Goal: Browse casually: Explore the website without a specific task or goal

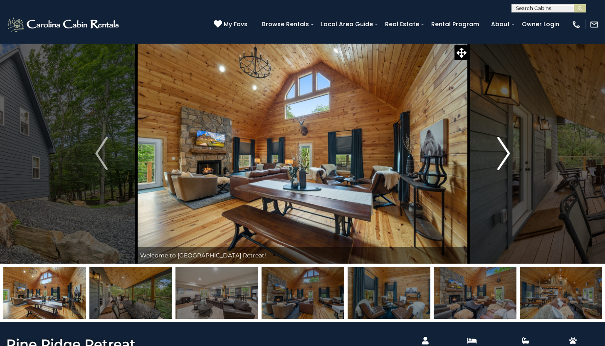
click at [498, 154] on img "Next" at bounding box center [504, 153] width 12 height 33
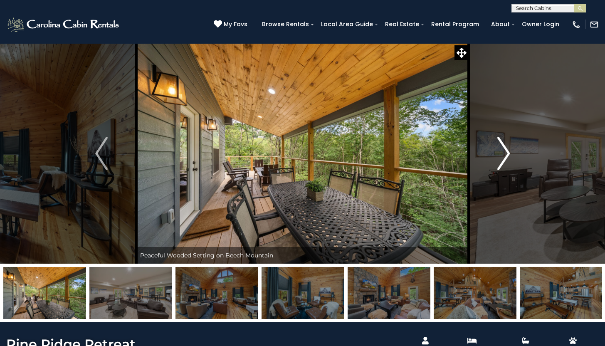
click at [498, 154] on img "Next" at bounding box center [504, 153] width 12 height 33
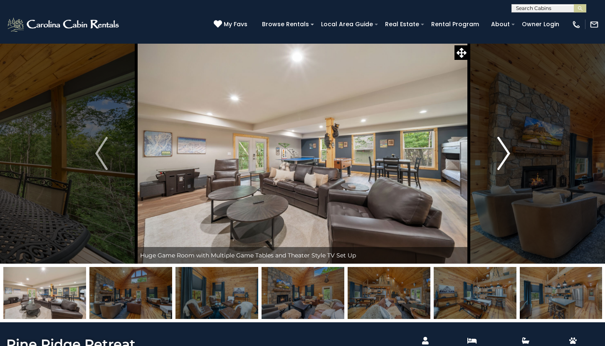
click at [498, 154] on img "Next" at bounding box center [504, 153] width 12 height 33
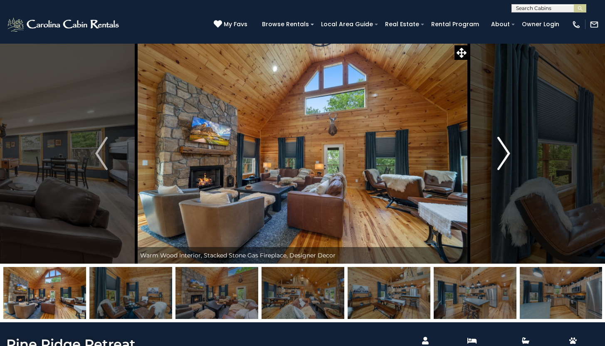
click at [498, 154] on img "Next" at bounding box center [504, 153] width 12 height 33
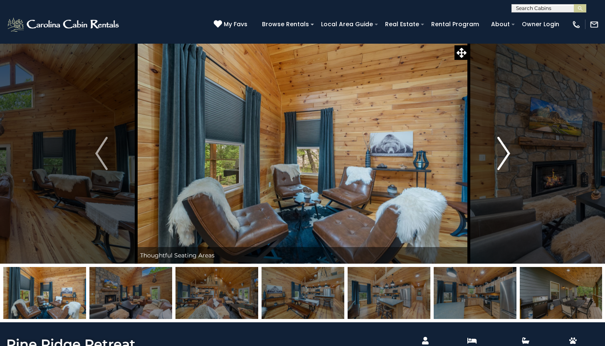
click at [498, 154] on img "Next" at bounding box center [504, 153] width 12 height 33
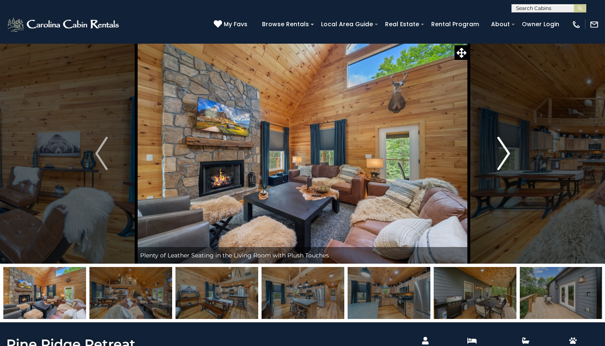
click at [498, 154] on img "Next" at bounding box center [504, 153] width 12 height 33
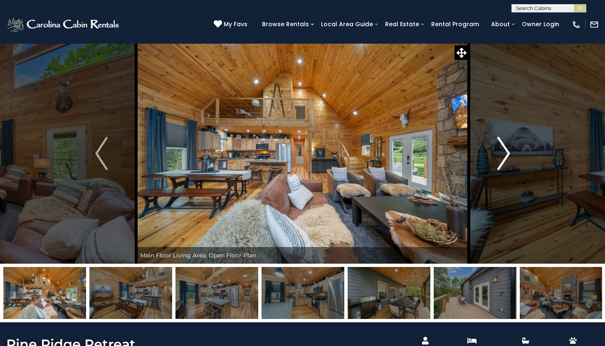
click at [498, 154] on img "Next" at bounding box center [504, 153] width 12 height 33
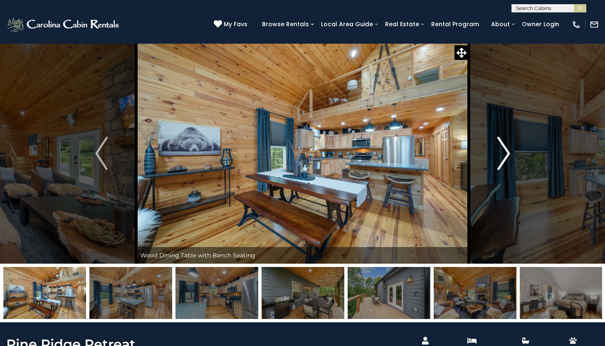
click at [498, 154] on img "Next" at bounding box center [504, 153] width 12 height 33
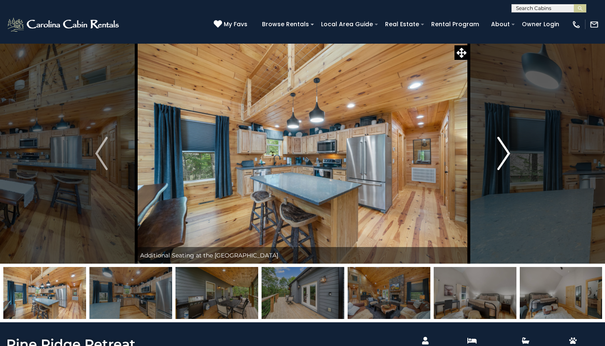
click at [498, 154] on img "Next" at bounding box center [504, 153] width 12 height 33
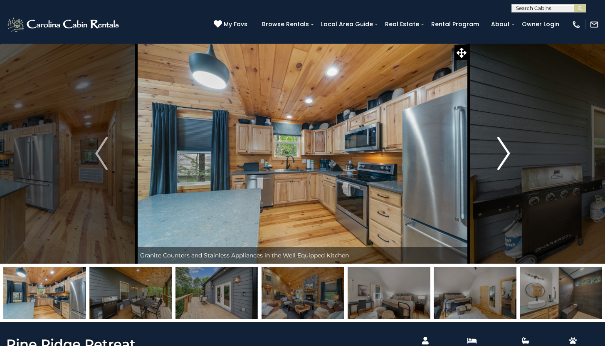
click at [498, 154] on img "Next" at bounding box center [504, 153] width 12 height 33
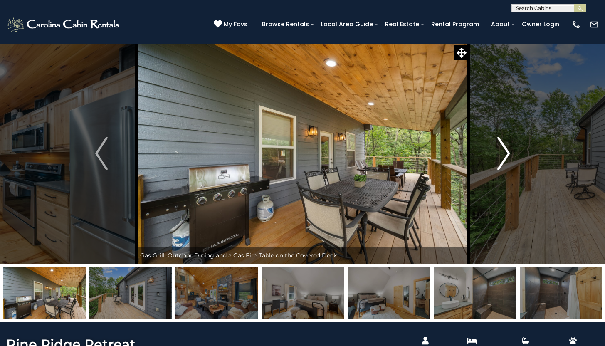
click at [498, 154] on img "Next" at bounding box center [504, 153] width 12 height 33
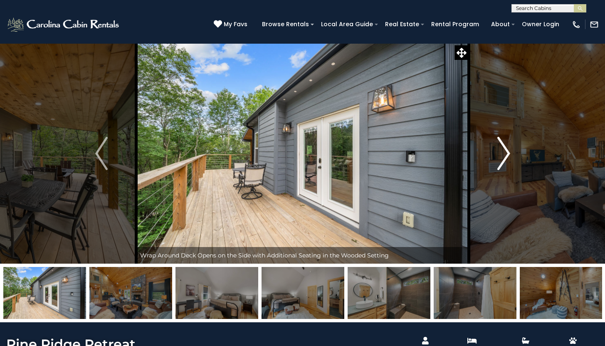
click at [498, 154] on img "Next" at bounding box center [504, 153] width 12 height 33
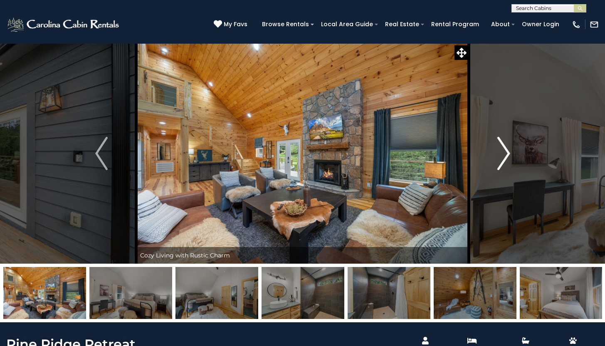
click at [498, 154] on img "Next" at bounding box center [504, 153] width 12 height 33
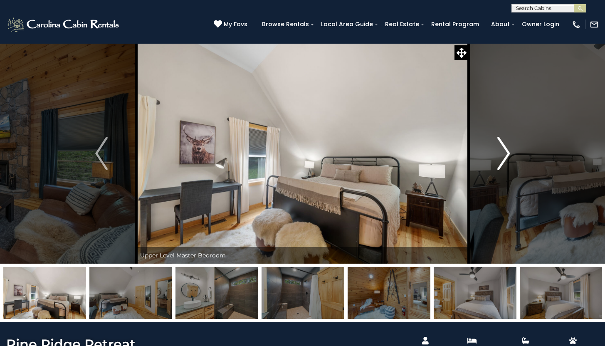
click at [498, 154] on img "Next" at bounding box center [504, 153] width 12 height 33
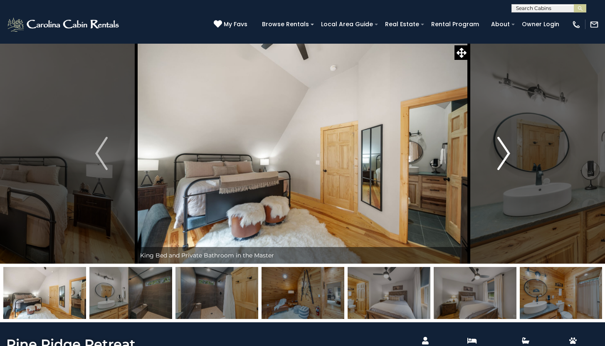
click at [498, 154] on img "Next" at bounding box center [504, 153] width 12 height 33
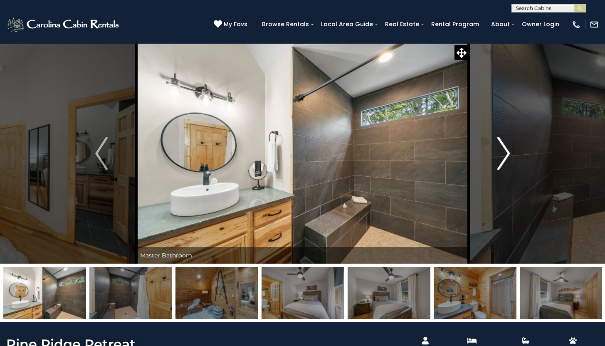
click at [498, 154] on img "Next" at bounding box center [504, 153] width 12 height 33
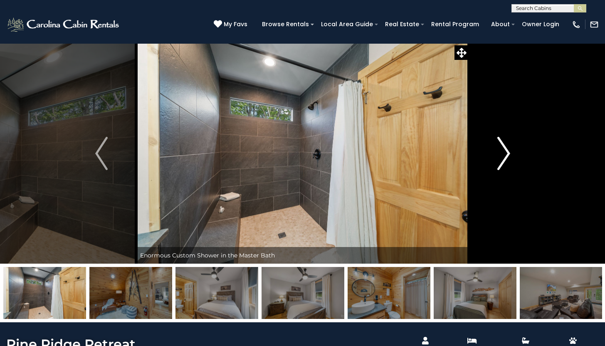
click at [498, 154] on img "Next" at bounding box center [504, 153] width 12 height 33
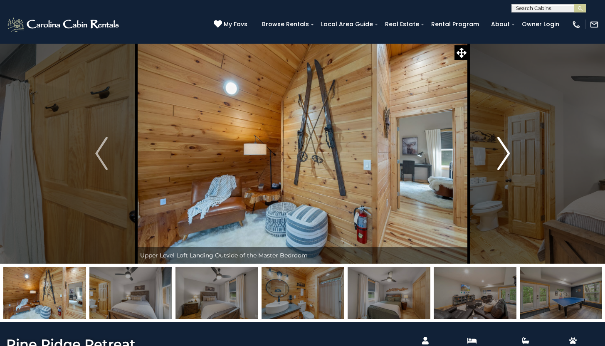
click at [498, 154] on img "Next" at bounding box center [504, 153] width 12 height 33
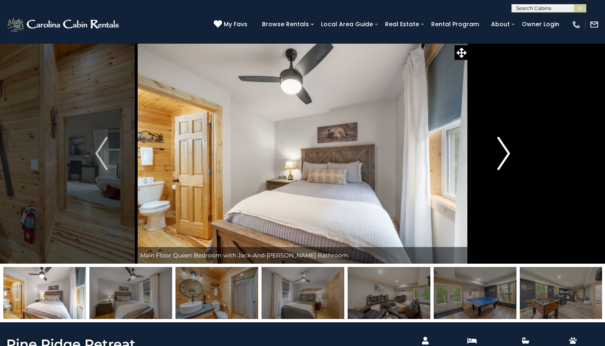
click at [498, 154] on img "Next" at bounding box center [504, 153] width 12 height 33
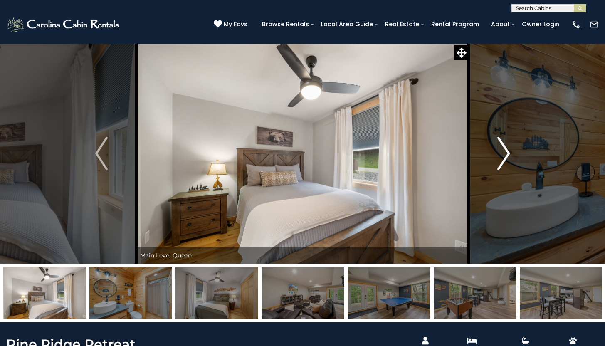
click at [498, 154] on img "Next" at bounding box center [504, 153] width 12 height 33
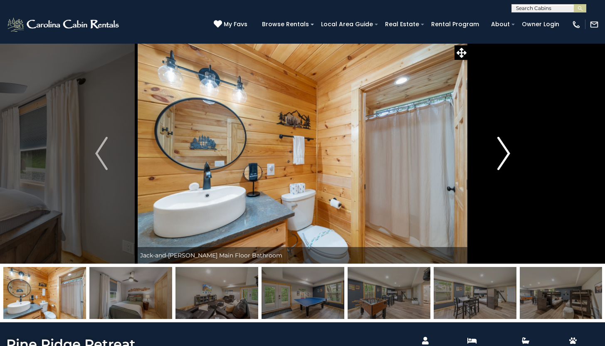
click at [498, 154] on img "Next" at bounding box center [504, 153] width 12 height 33
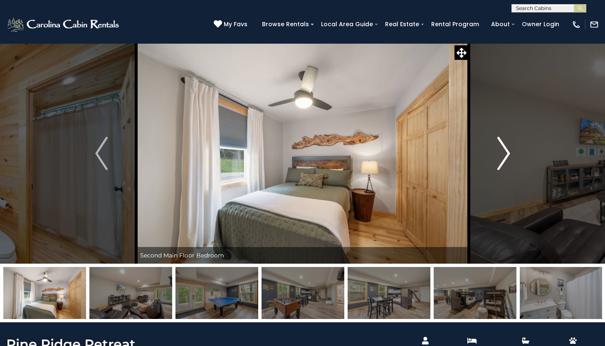
click at [498, 154] on img "Next" at bounding box center [504, 153] width 12 height 33
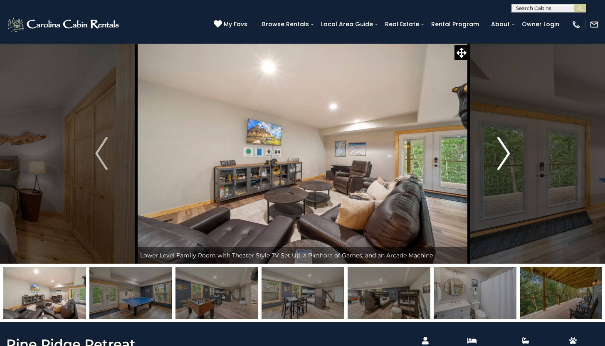
click at [498, 154] on img "Next" at bounding box center [504, 153] width 12 height 33
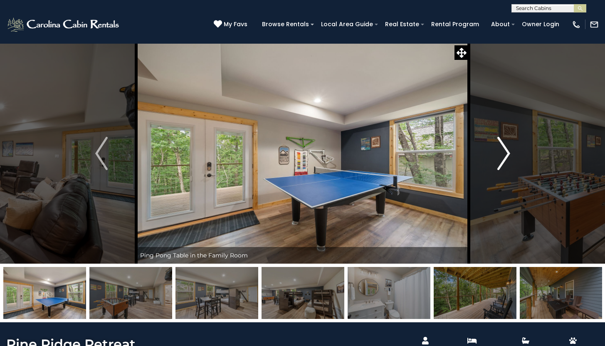
click at [498, 154] on img "Next" at bounding box center [504, 153] width 12 height 33
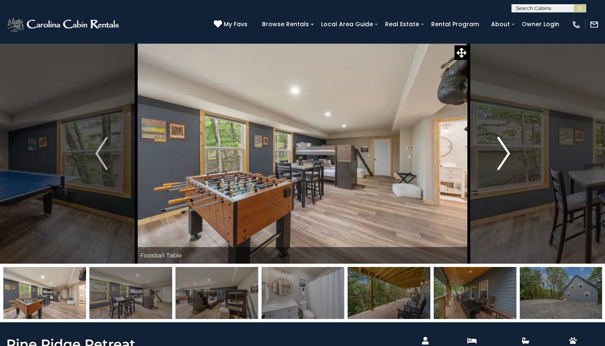
click at [498, 154] on img "Next" at bounding box center [504, 153] width 12 height 33
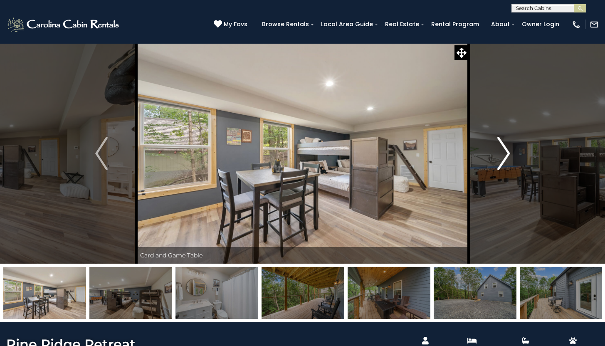
click at [498, 154] on img "Next" at bounding box center [504, 153] width 12 height 33
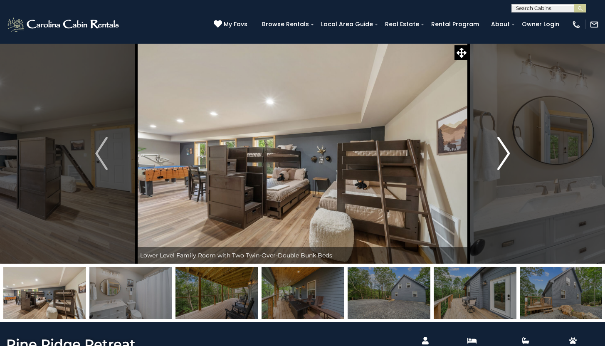
click at [498, 154] on img "Next" at bounding box center [504, 153] width 12 height 33
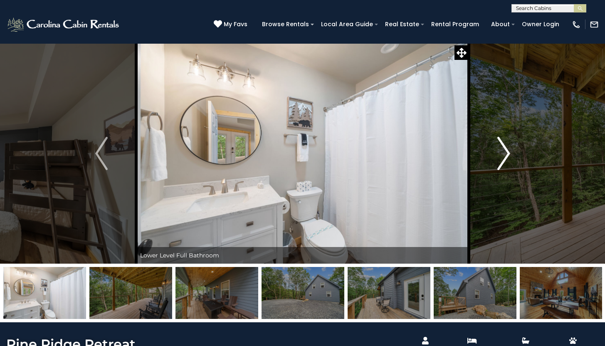
click at [498, 154] on img "Next" at bounding box center [504, 153] width 12 height 33
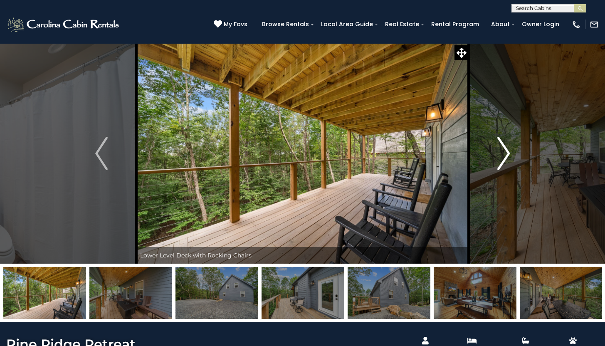
click at [498, 154] on img "Next" at bounding box center [504, 153] width 12 height 33
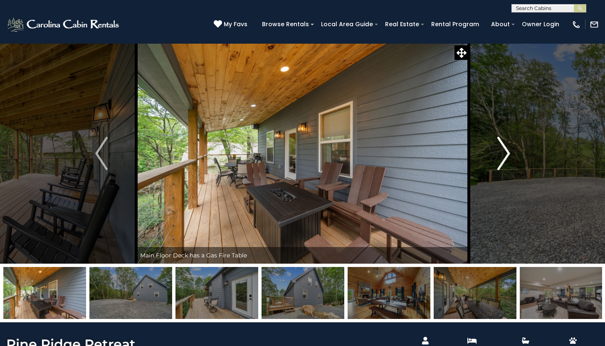
click at [498, 154] on img "Next" at bounding box center [504, 153] width 12 height 33
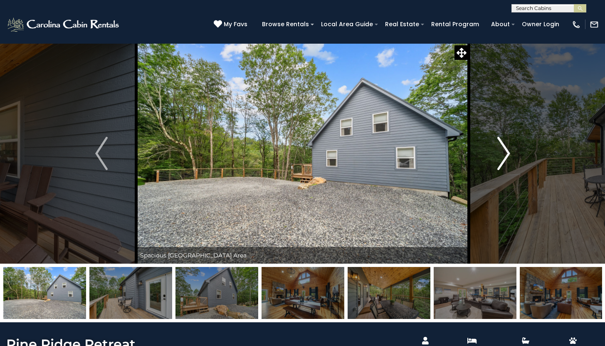
click at [498, 154] on img "Next" at bounding box center [504, 153] width 12 height 33
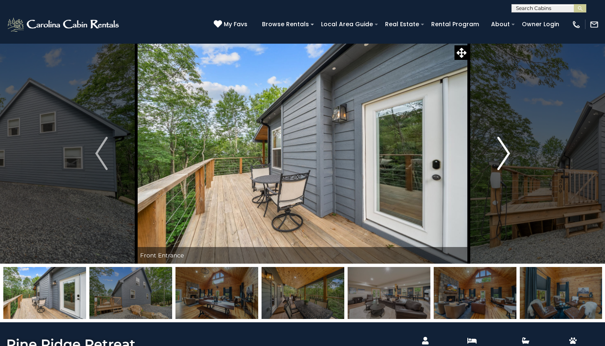
click at [498, 154] on img "Next" at bounding box center [504, 153] width 12 height 33
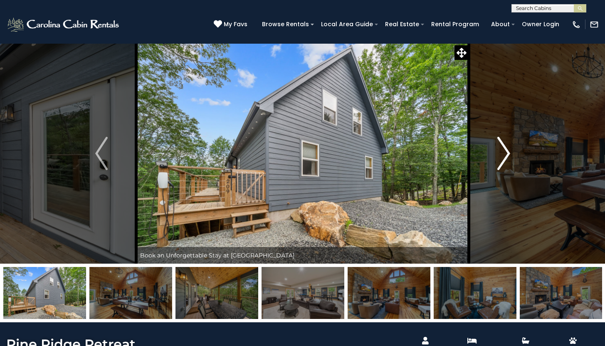
click at [498, 154] on img "Next" at bounding box center [504, 153] width 12 height 33
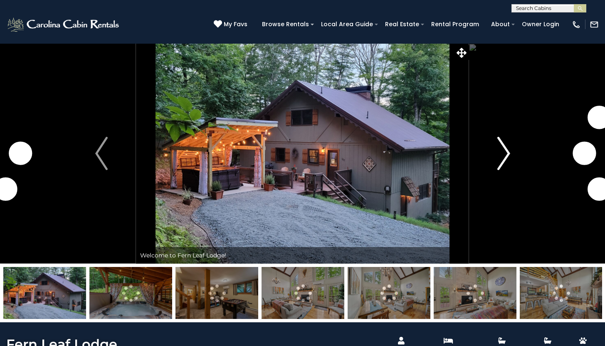
click at [499, 145] on img "Next" at bounding box center [504, 153] width 12 height 33
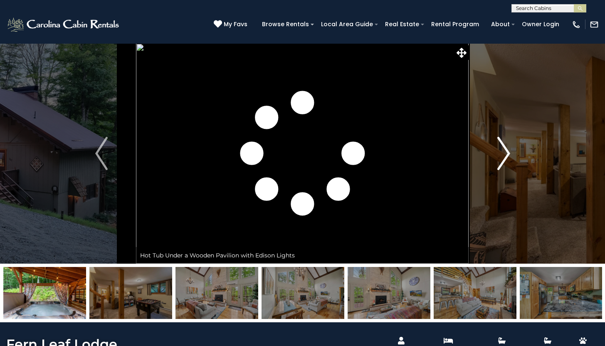
click at [499, 145] on img "Next" at bounding box center [504, 153] width 12 height 33
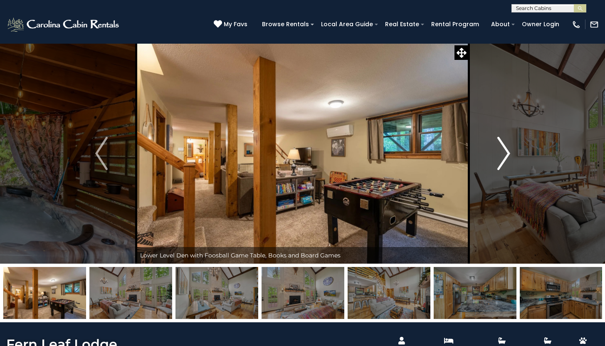
click at [499, 145] on img "Next" at bounding box center [504, 153] width 12 height 33
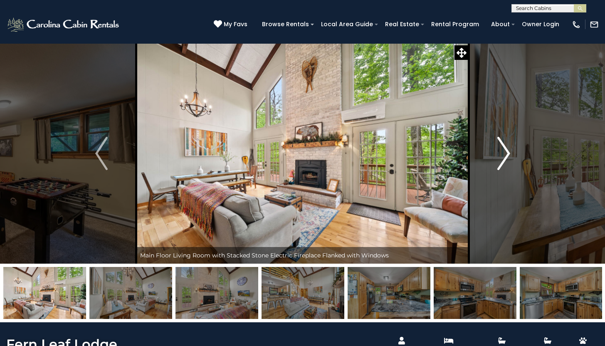
click at [499, 145] on img "Next" at bounding box center [504, 153] width 12 height 33
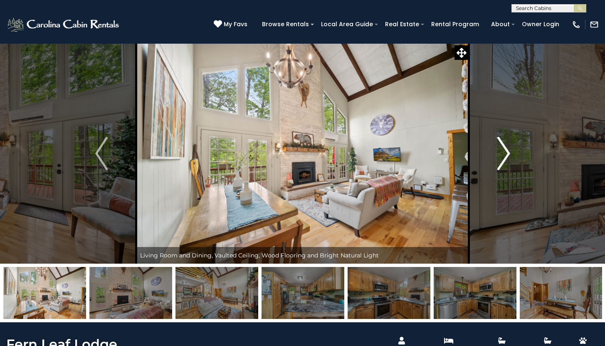
click at [499, 145] on img "Next" at bounding box center [504, 153] width 12 height 33
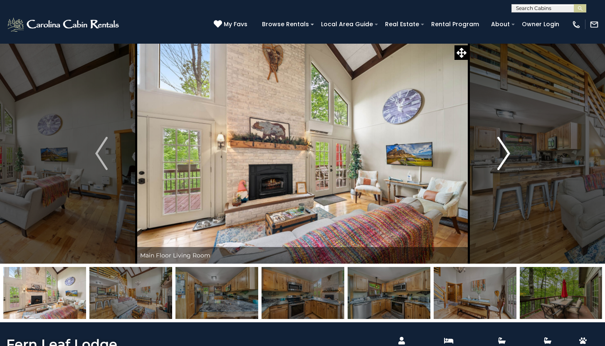
click at [499, 145] on img "Next" at bounding box center [504, 153] width 12 height 33
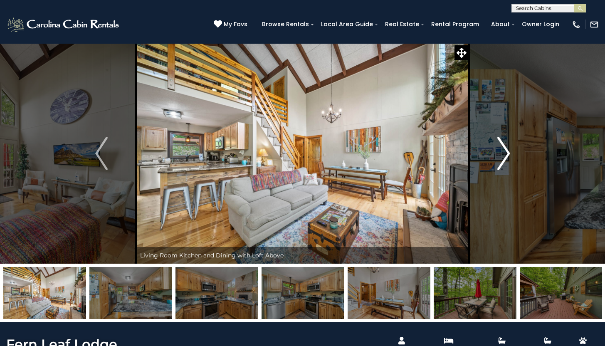
click at [499, 145] on img "Next" at bounding box center [504, 153] width 12 height 33
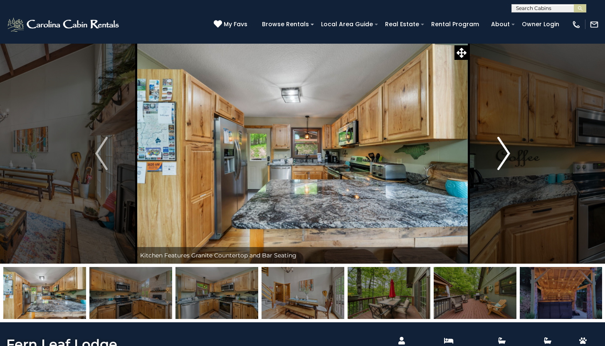
click at [499, 145] on img "Next" at bounding box center [504, 153] width 12 height 33
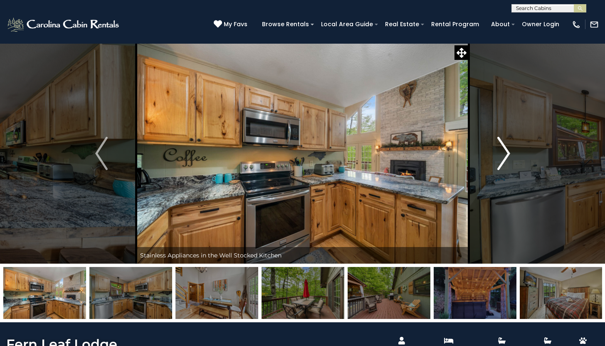
click at [499, 145] on img "Next" at bounding box center [504, 153] width 12 height 33
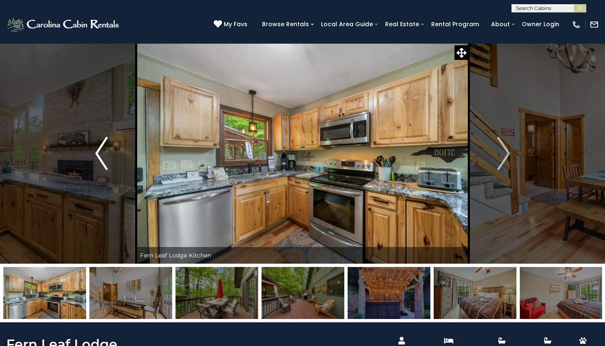
click at [104, 161] on img "Previous" at bounding box center [101, 153] width 12 height 33
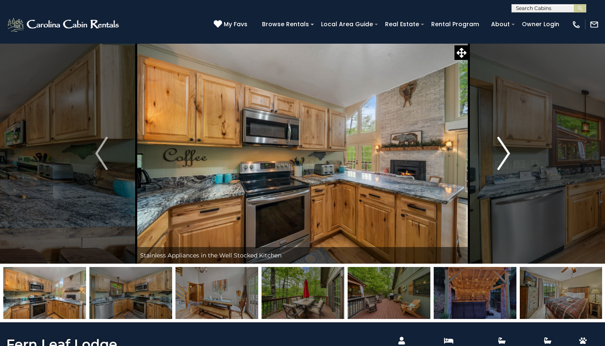
click at [498, 152] on img "Next" at bounding box center [504, 153] width 12 height 33
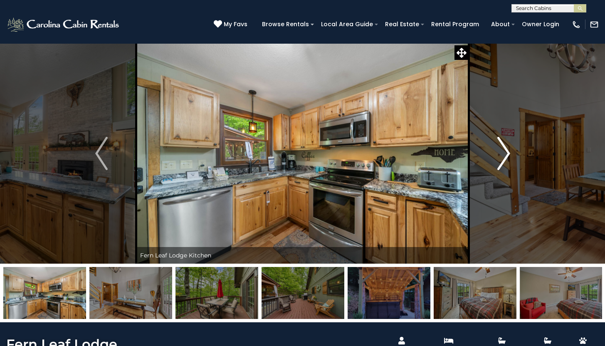
click at [498, 152] on img "Next" at bounding box center [504, 153] width 12 height 33
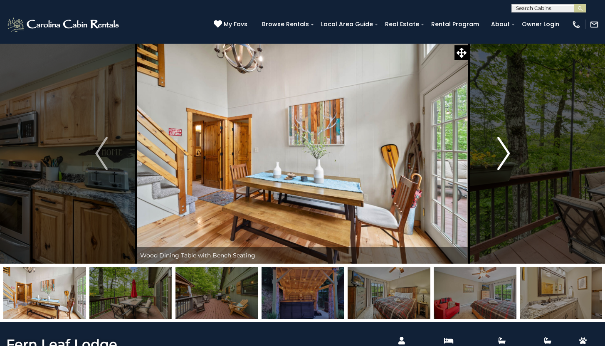
click at [498, 152] on img "Next" at bounding box center [504, 153] width 12 height 33
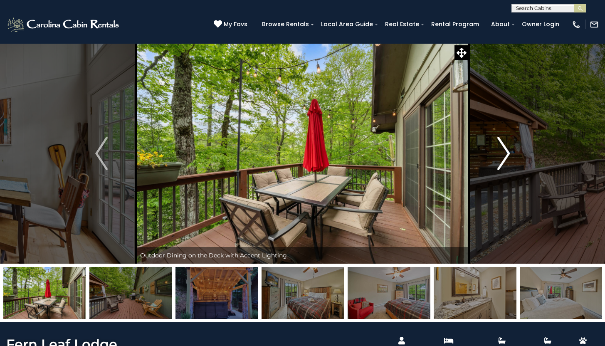
click at [498, 152] on img "Next" at bounding box center [504, 153] width 12 height 33
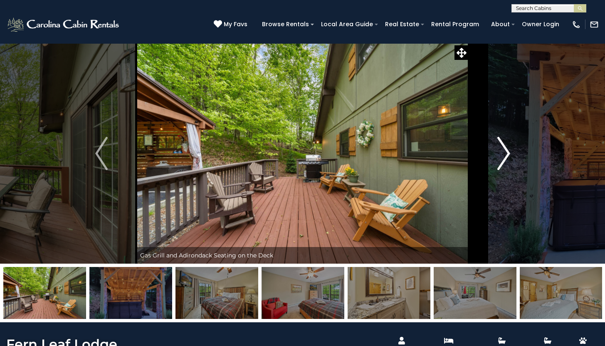
click at [498, 152] on img "Next" at bounding box center [504, 153] width 12 height 33
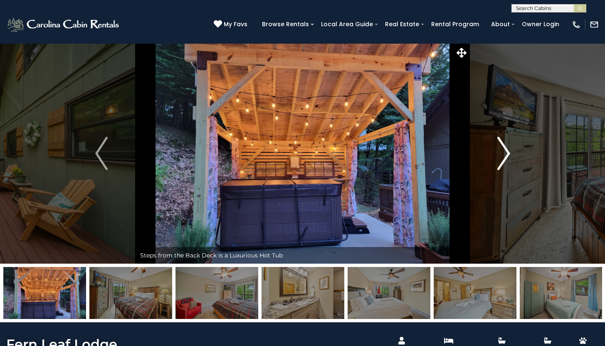
click at [498, 152] on img "Next" at bounding box center [504, 153] width 12 height 33
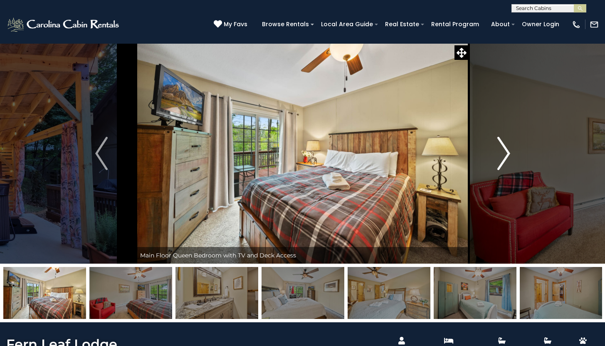
click at [498, 152] on img "Next" at bounding box center [504, 153] width 12 height 33
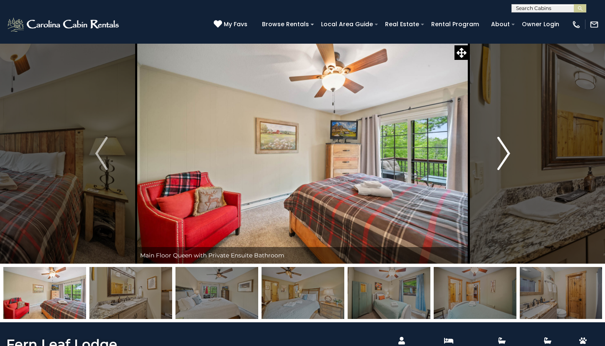
click at [498, 152] on img "Next" at bounding box center [504, 153] width 12 height 33
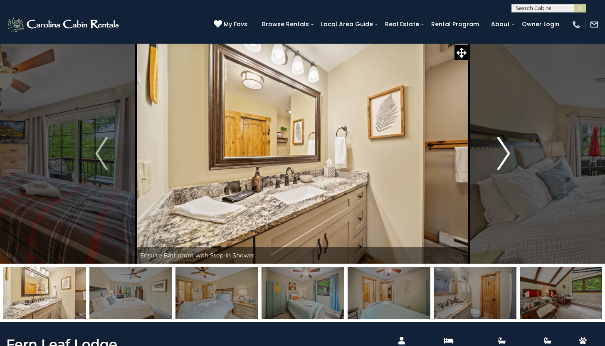
click at [498, 152] on img "Next" at bounding box center [504, 153] width 12 height 33
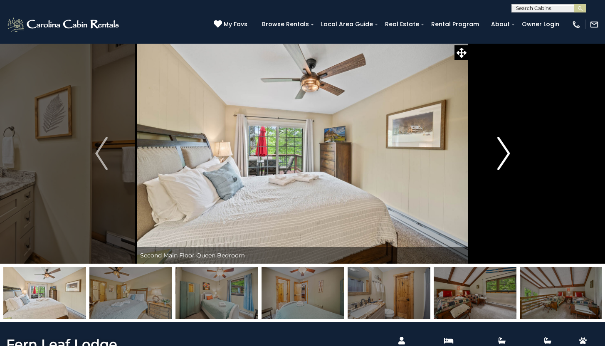
click at [498, 152] on img "Next" at bounding box center [504, 153] width 12 height 33
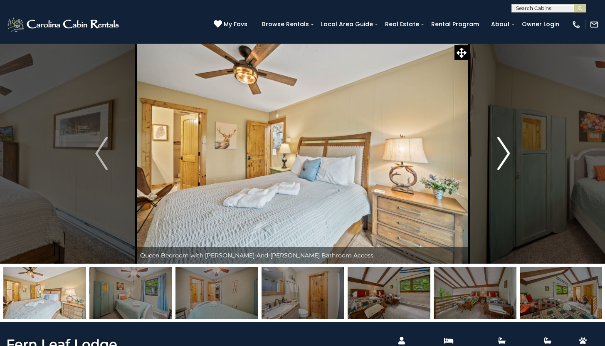
click at [498, 152] on img "Next" at bounding box center [504, 153] width 12 height 33
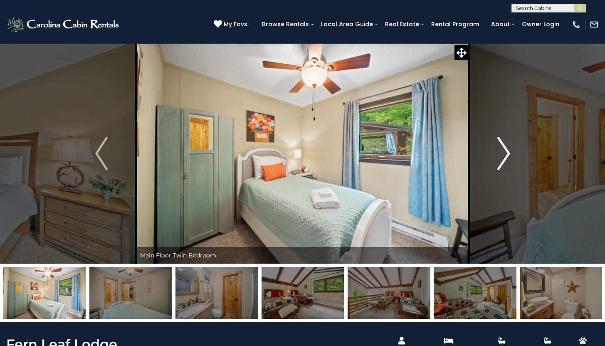
click at [498, 152] on img "Next" at bounding box center [504, 153] width 12 height 33
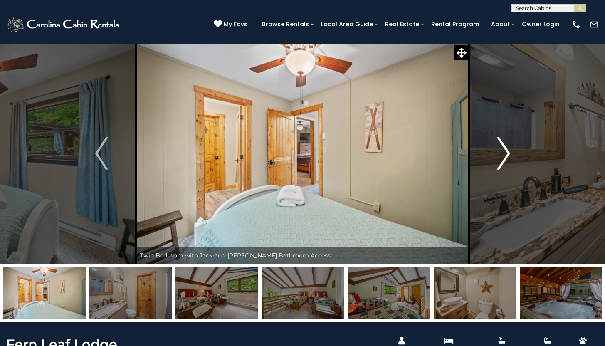
click at [498, 152] on img "Next" at bounding box center [504, 153] width 12 height 33
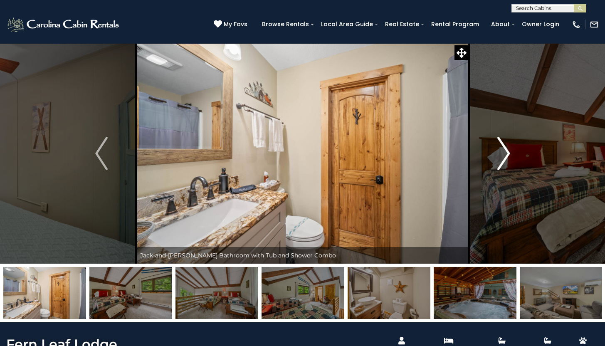
click at [498, 152] on img "Next" at bounding box center [504, 153] width 12 height 33
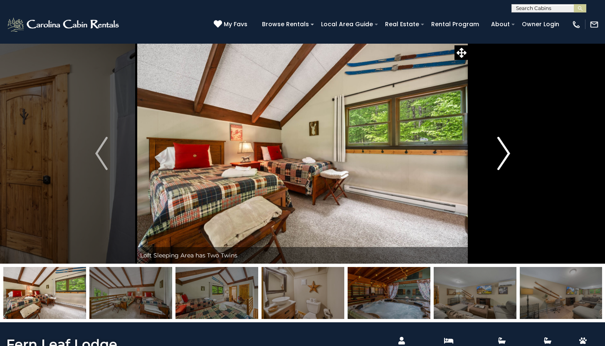
click at [498, 152] on img "Next" at bounding box center [504, 153] width 12 height 33
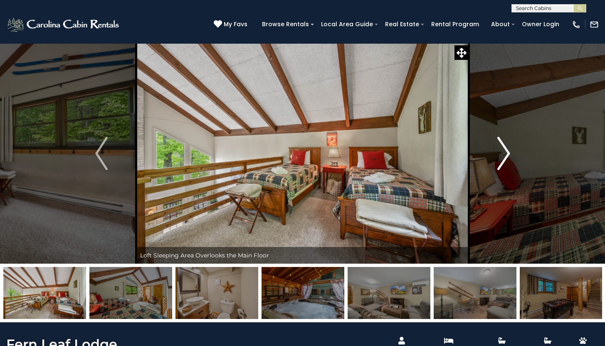
click at [498, 152] on img "Next" at bounding box center [504, 153] width 12 height 33
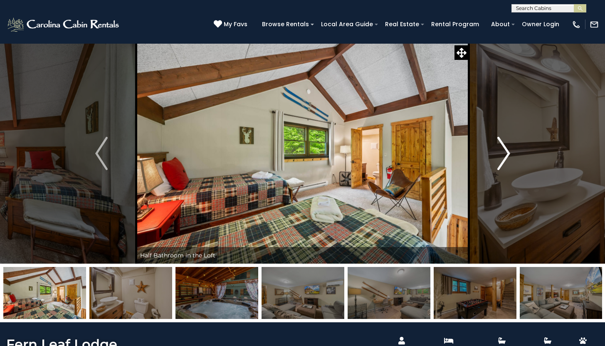
click at [498, 152] on img "Next" at bounding box center [504, 153] width 12 height 33
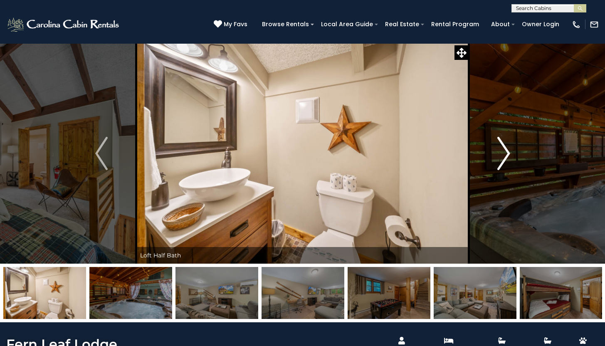
click at [498, 152] on img "Next" at bounding box center [504, 153] width 12 height 33
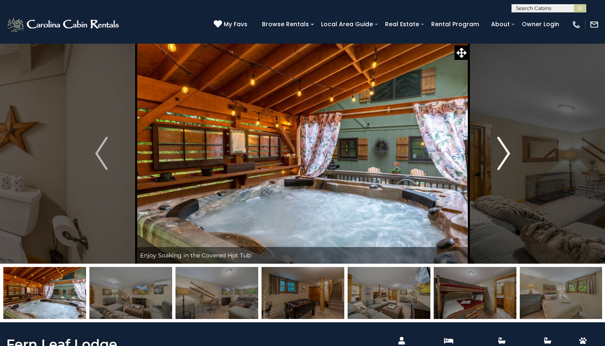
click at [498, 152] on img "Next" at bounding box center [504, 153] width 12 height 33
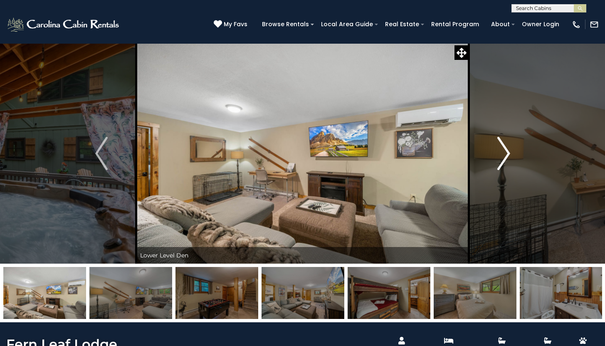
click at [498, 152] on img "Next" at bounding box center [504, 153] width 12 height 33
